Goal: Task Accomplishment & Management: Manage account settings

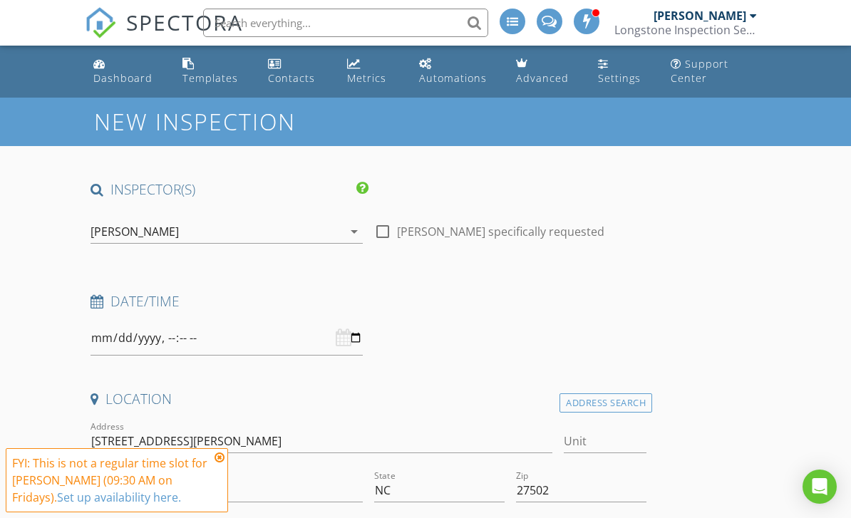
click at [274, 24] on input "text" at bounding box center [345, 23] width 285 height 28
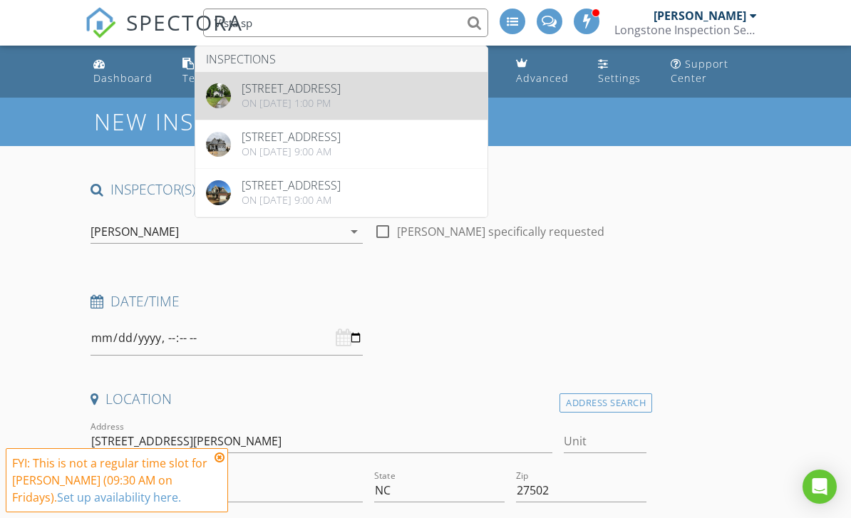
type input "Vista sp"
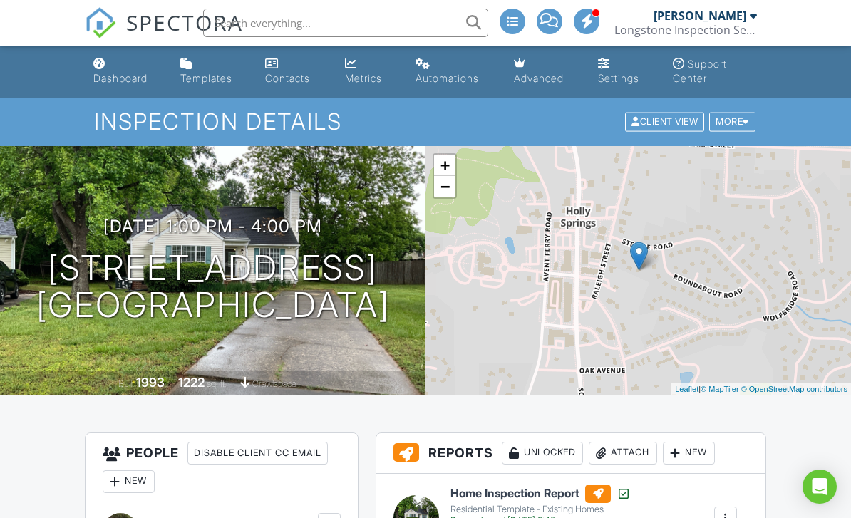
click at [275, 23] on input "text" at bounding box center [345, 23] width 285 height 28
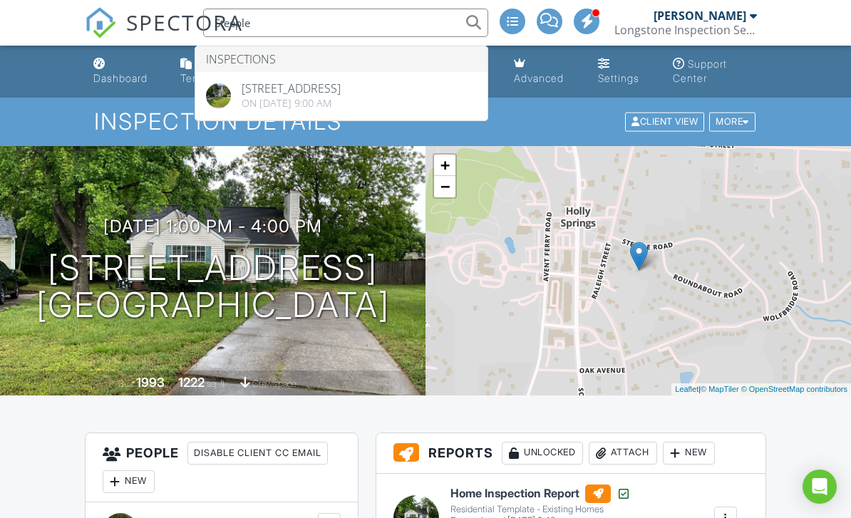
type input "Steeple"
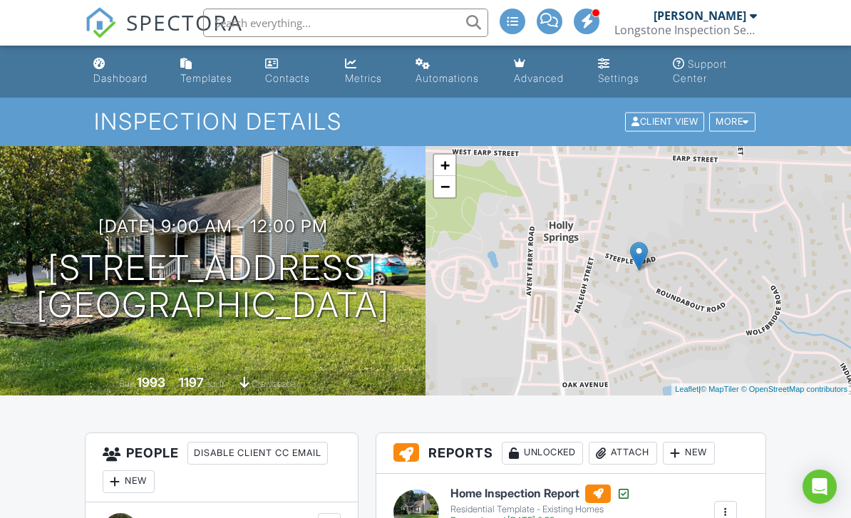
click at [99, 68] on div "Dashboard" at bounding box center [99, 63] width 12 height 11
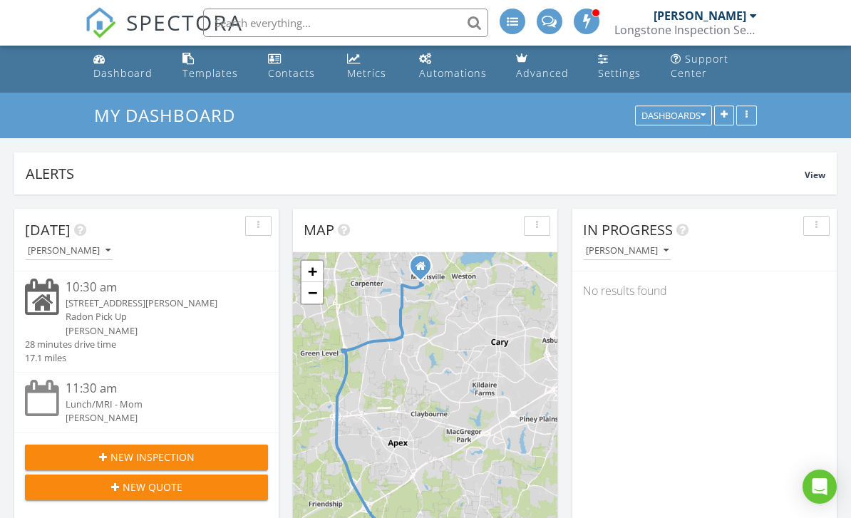
scroll to position [31, 0]
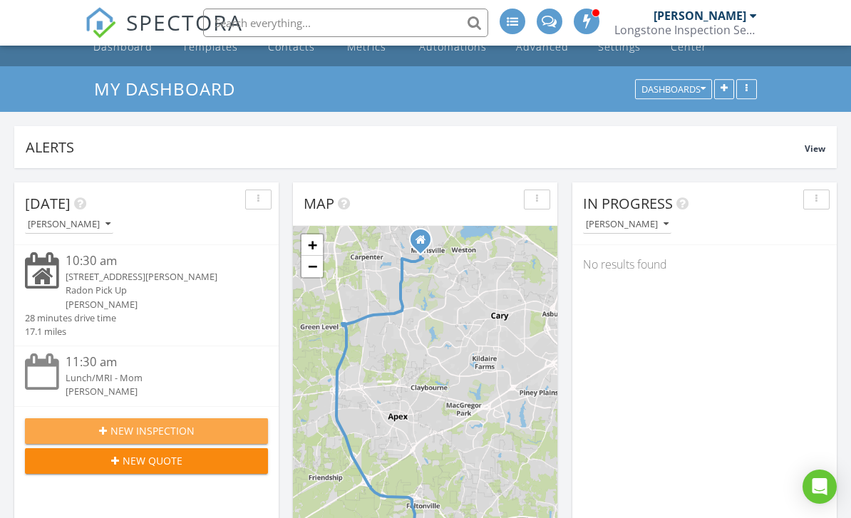
click at [125, 430] on span "New Inspection" at bounding box center [152, 430] width 84 height 15
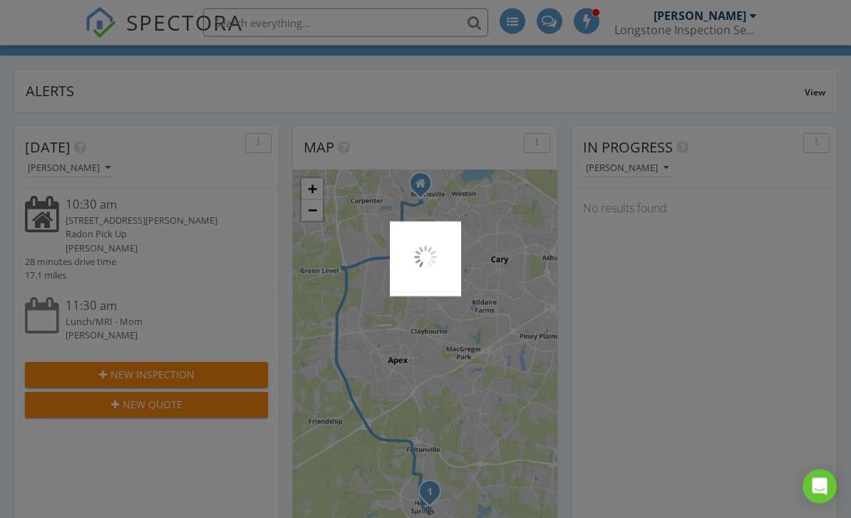
click at [101, 402] on div at bounding box center [425, 259] width 851 height 518
click at [117, 400] on div at bounding box center [425, 259] width 851 height 518
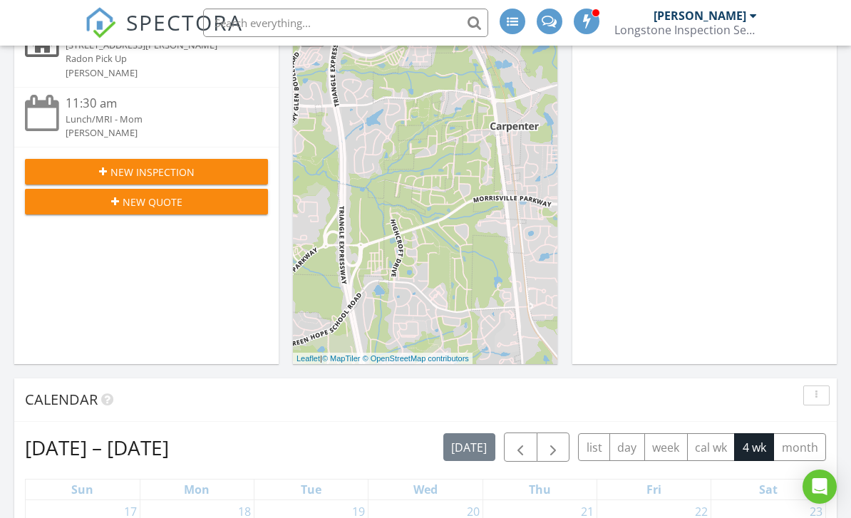
scroll to position [232, 0]
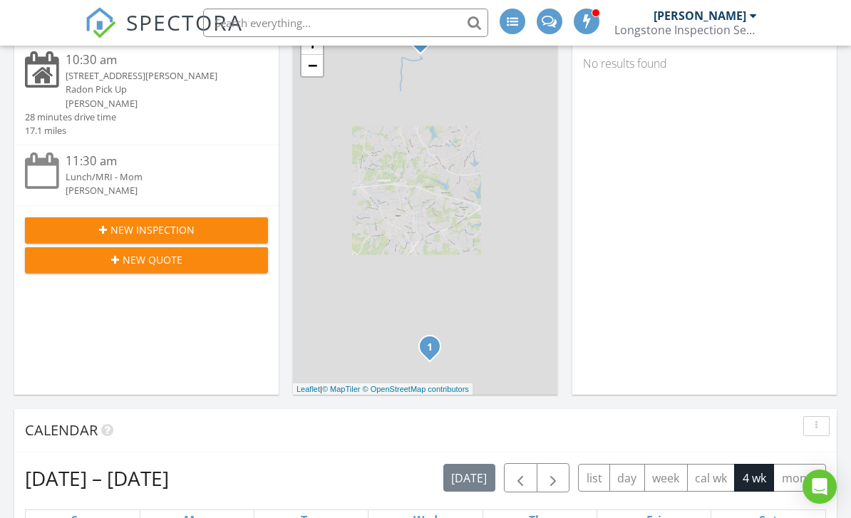
click at [86, 263] on div "New Quote" at bounding box center [146, 259] width 220 height 15
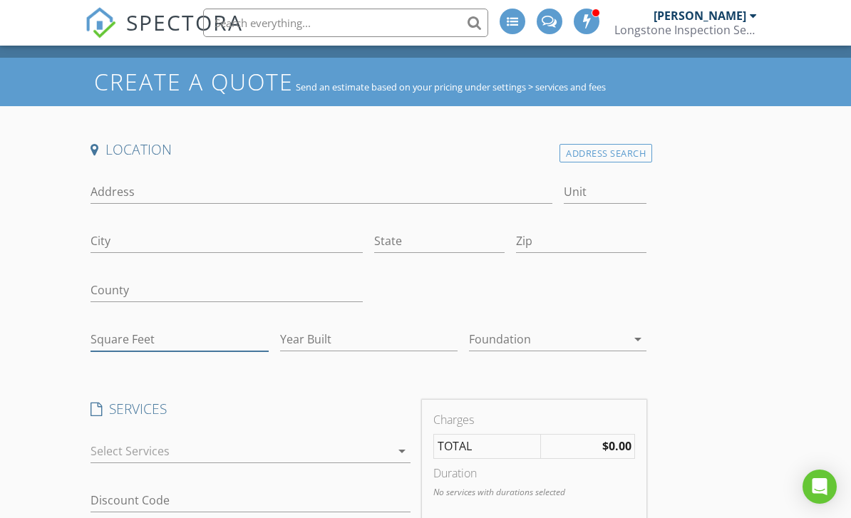
click at [117, 331] on input "Square Feet" at bounding box center [178, 340] width 177 height 24
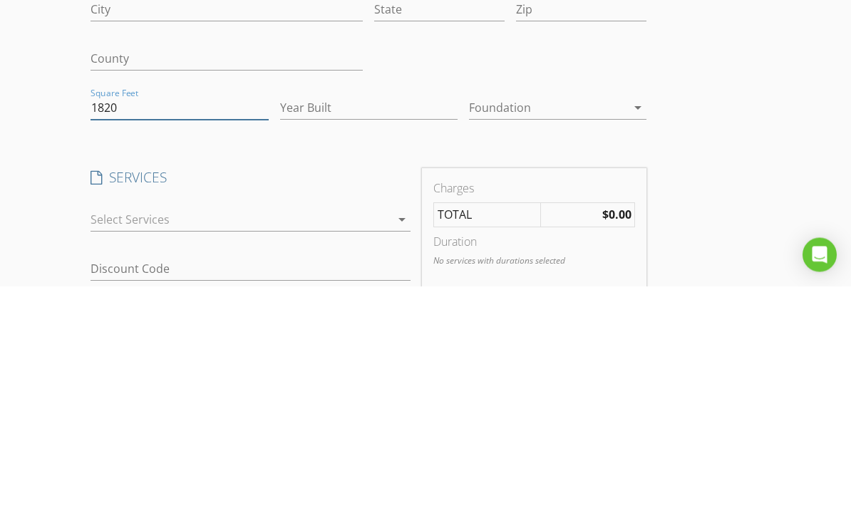
type input "1820"
click at [326, 328] on input "Year Built" at bounding box center [368, 340] width 177 height 24
click at [499, 328] on div at bounding box center [547, 339] width 157 height 23
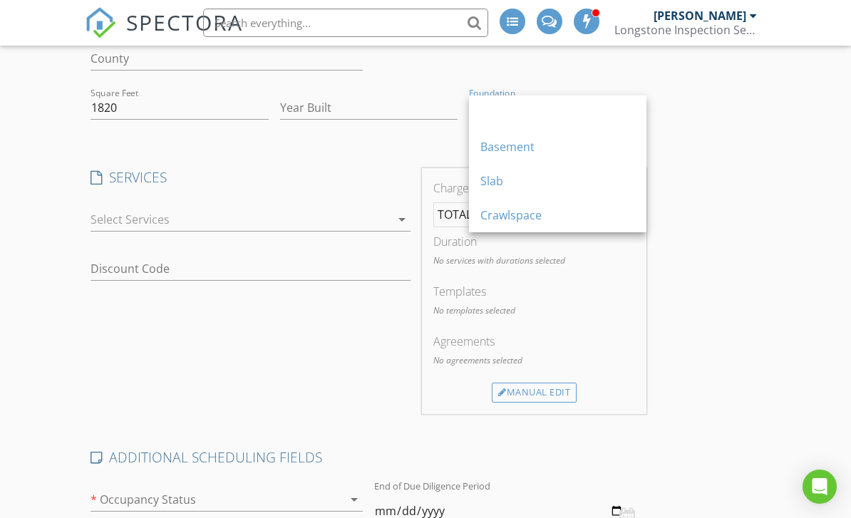
click at [485, 214] on div "Crawlspace" at bounding box center [557, 215] width 155 height 17
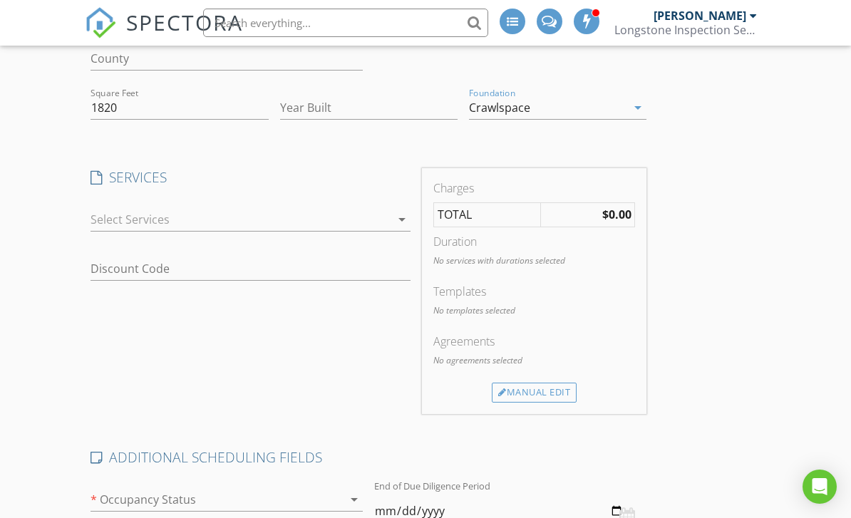
click at [112, 212] on div at bounding box center [239, 219] width 299 height 23
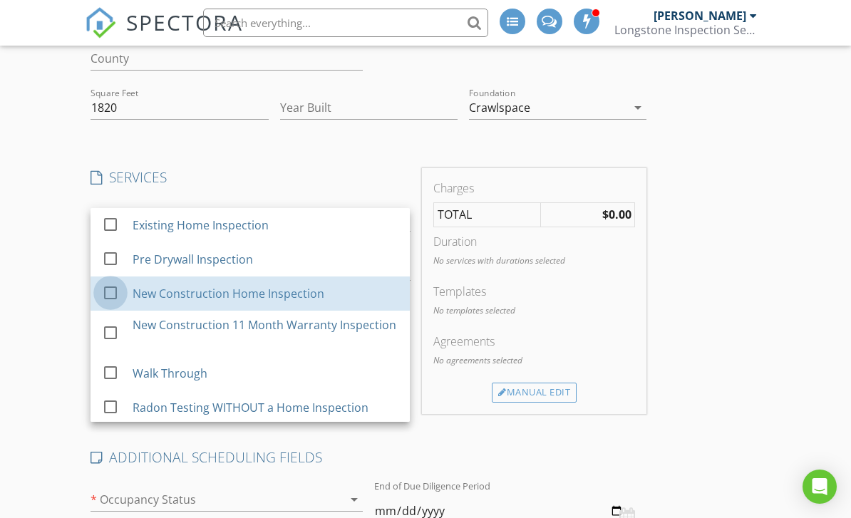
click at [104, 298] on div at bounding box center [110, 292] width 24 height 24
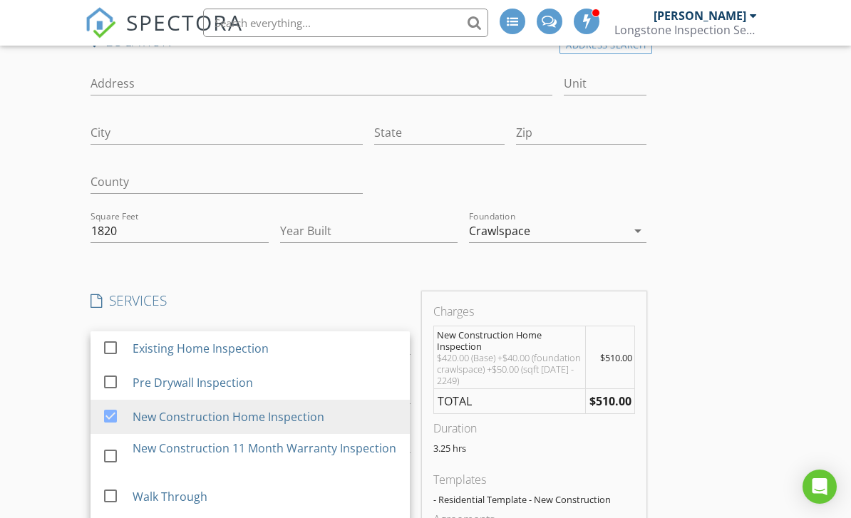
scroll to position [0, 0]
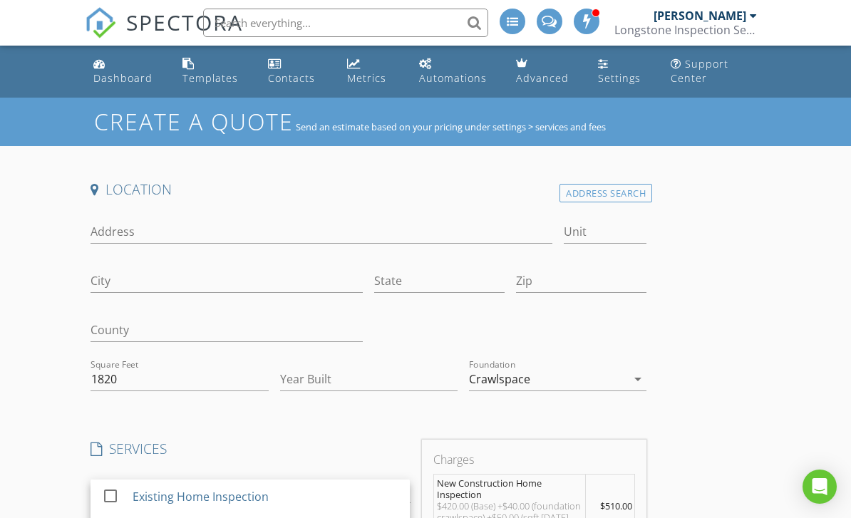
click at [125, 79] on div "Dashboard" at bounding box center [122, 78] width 59 height 14
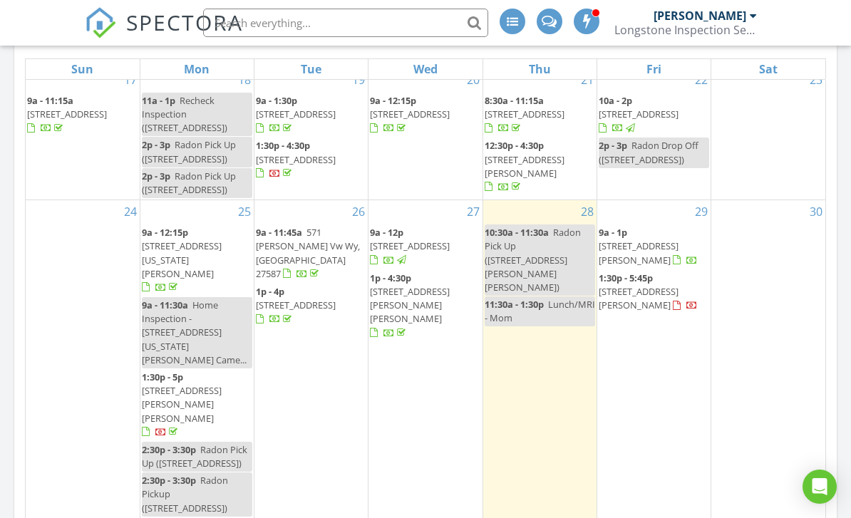
scroll to position [10, 0]
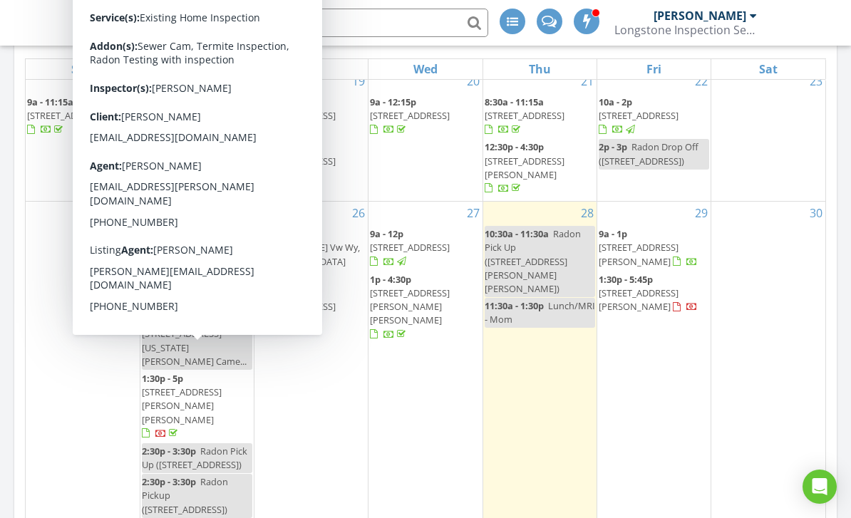
click at [184, 385] on span "[STREET_ADDRESS][PERSON_NAME][PERSON_NAME]" at bounding box center [182, 405] width 80 height 40
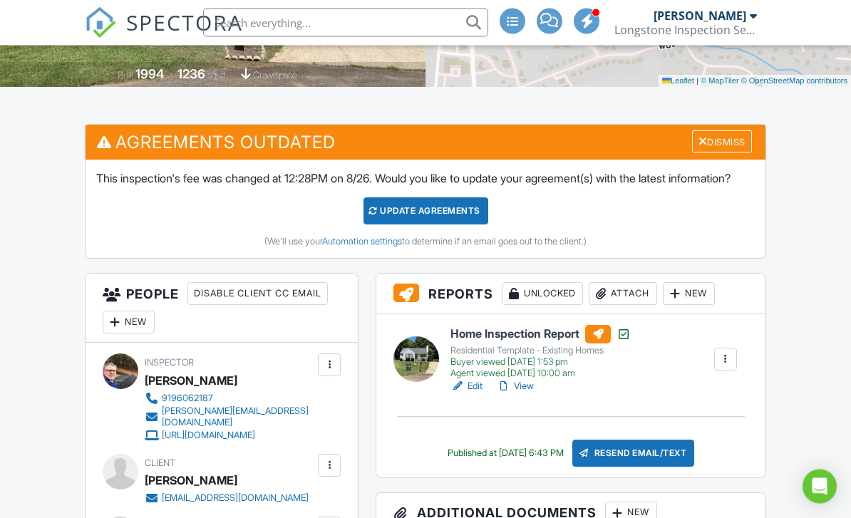
scroll to position [308, 0]
click at [629, 305] on div "Attach" at bounding box center [622, 293] width 68 height 23
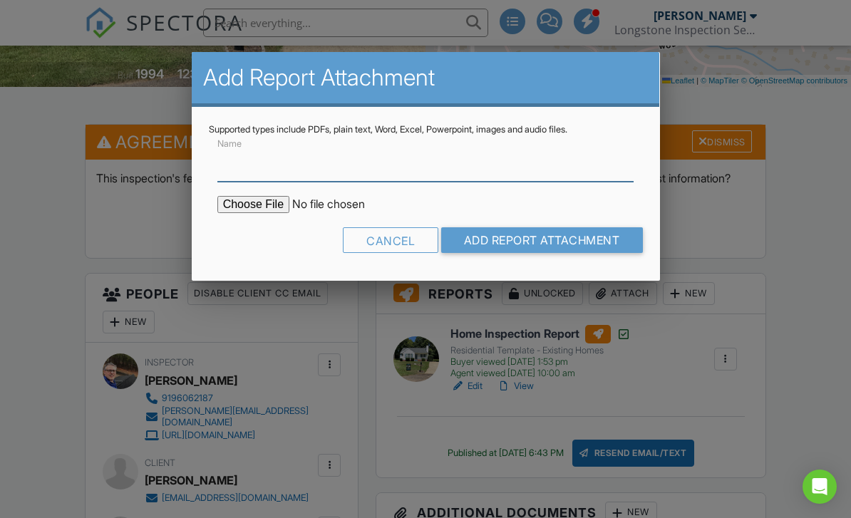
click at [225, 165] on input "Name" at bounding box center [425, 164] width 417 height 35
type input "Radon measurement report low level"
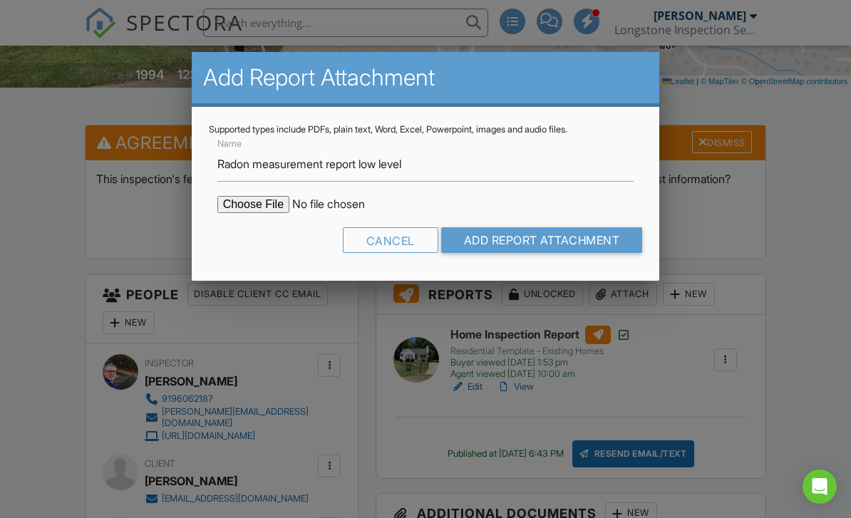
click at [224, 211] on input "file" at bounding box center [338, 204] width 242 height 17
type input "C:\fakepath\9440EBC9-44E9-4762-BC10-FCBBEB838D10.pdf"
click at [586, 233] on input "Add Report Attachment" at bounding box center [542, 240] width 202 height 26
